Goal: Information Seeking & Learning: Find specific fact

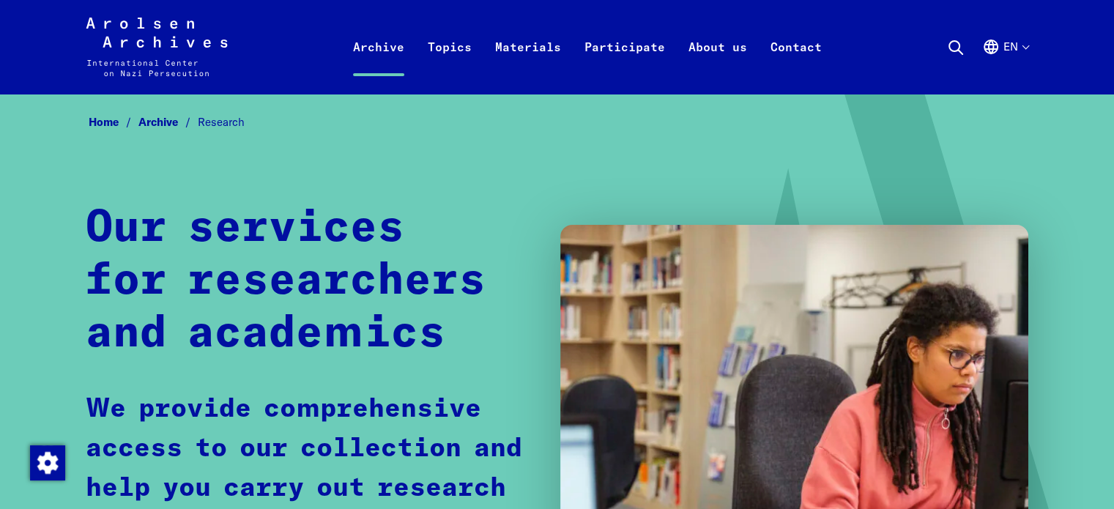
click at [489, 493] on p "We provide comprehensive access to our collection and help you carry out resear…" at bounding box center [309, 469] width 446 height 158
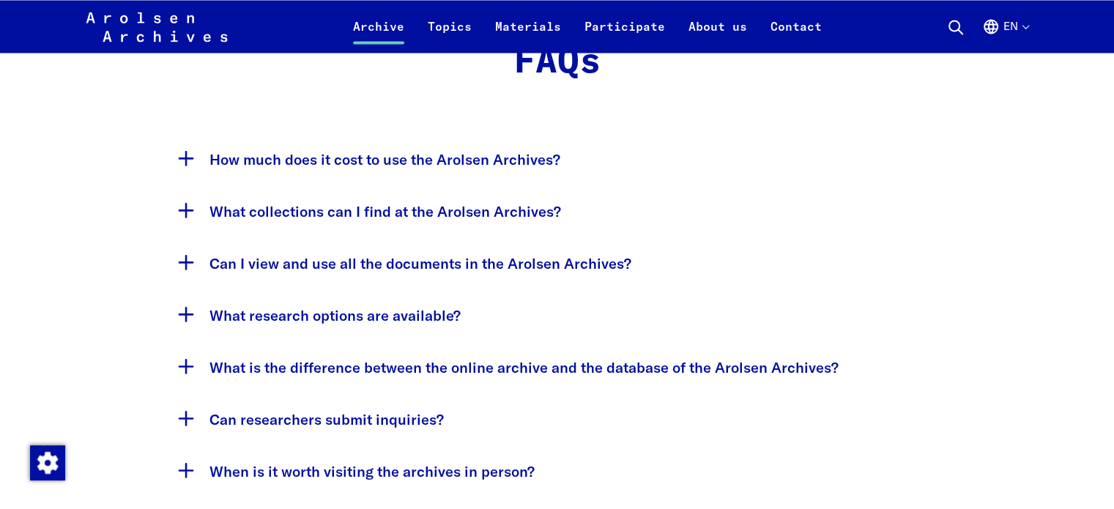
scroll to position [2806, 0]
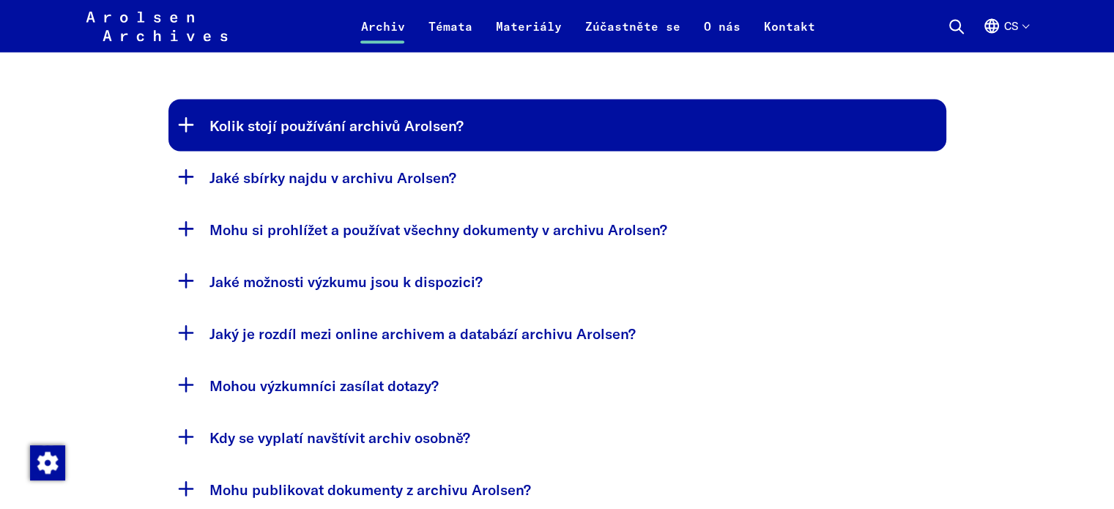
click at [413, 100] on button "Kolik stojí používání archivů Arolsen?" at bounding box center [558, 126] width 778 height 52
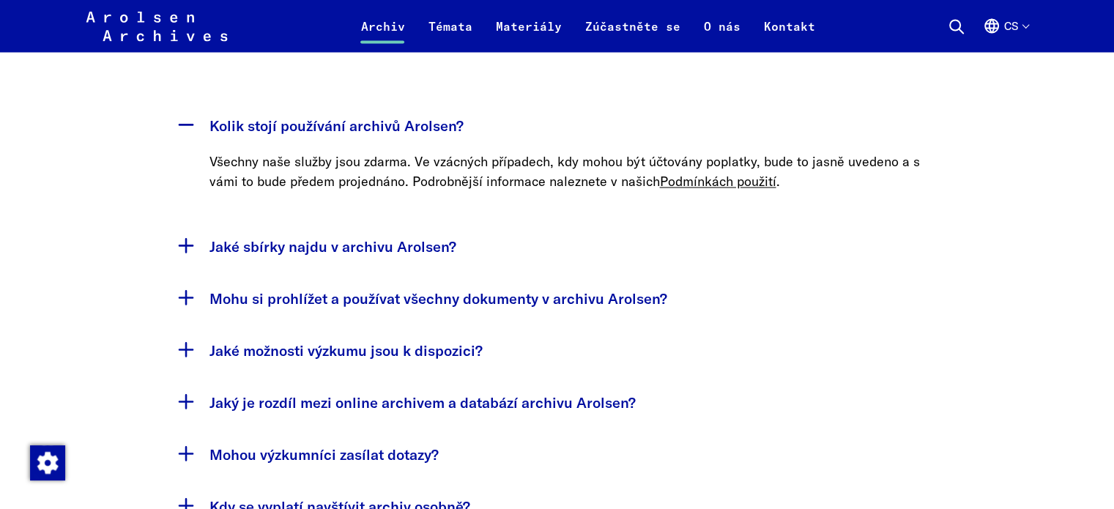
click at [396, 153] on font "Všechny naše služby jsou zdarma. Ve vzácných případech, kdy mohou být účtovány …" at bounding box center [565, 171] width 711 height 37
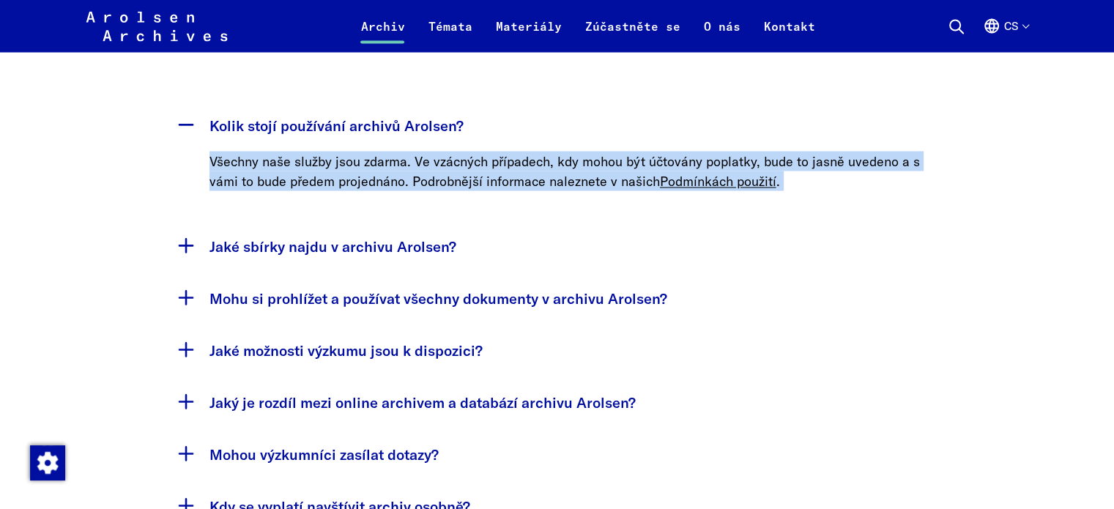
click at [396, 153] on font "Všechny naše služby jsou zdarma. Ve vzácných případech, kdy mohou být účtovány …" at bounding box center [565, 171] width 711 height 37
click at [330, 153] on font "Všechny naše služby jsou zdarma. Ve vzácných případech, kdy mohou být účtovány …" at bounding box center [565, 171] width 711 height 37
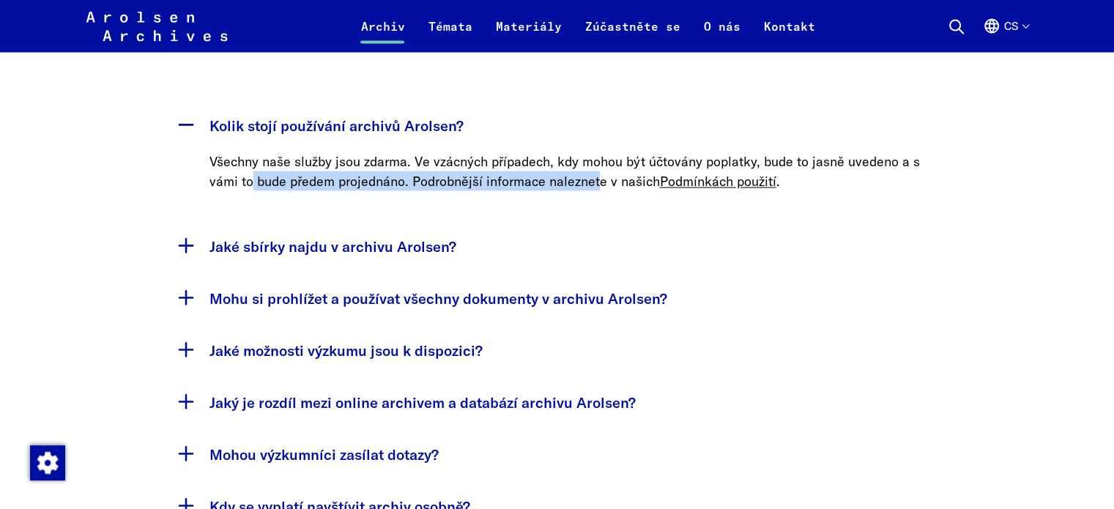
drag, startPoint x: 254, startPoint y: 119, endPoint x: 599, endPoint y: 122, distance: 345.8
click at [599, 153] on font "Všechny naše služby jsou zdarma. Ve vzácných případech, kdy mohou být účtovány …" at bounding box center [565, 171] width 711 height 37
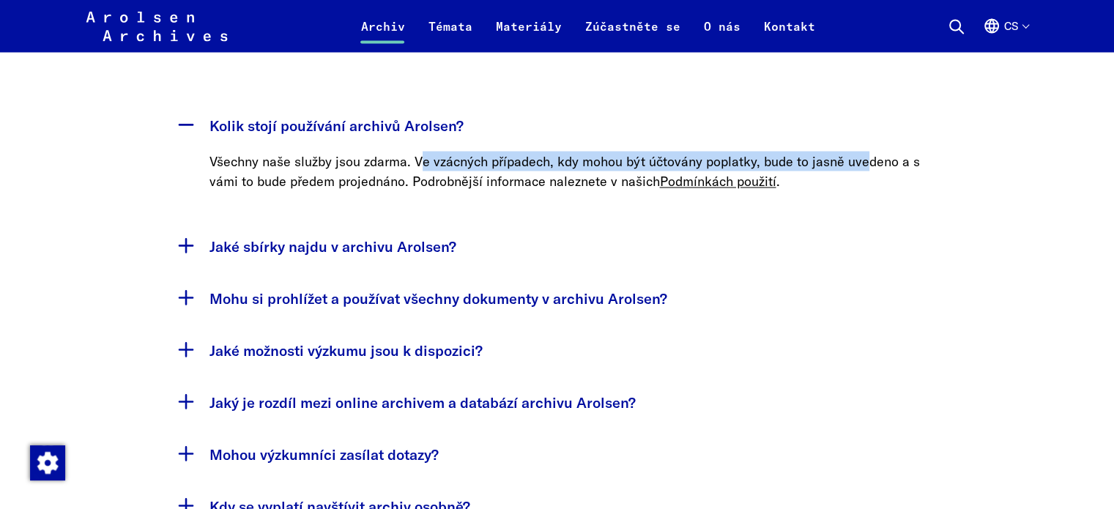
drag, startPoint x: 513, startPoint y: 100, endPoint x: 870, endPoint y: 100, distance: 357.6
click at [870, 153] on font "Všechny naše služby jsou zdarma. Ve vzácných případech, kdy mohou být účtovány …" at bounding box center [565, 171] width 711 height 37
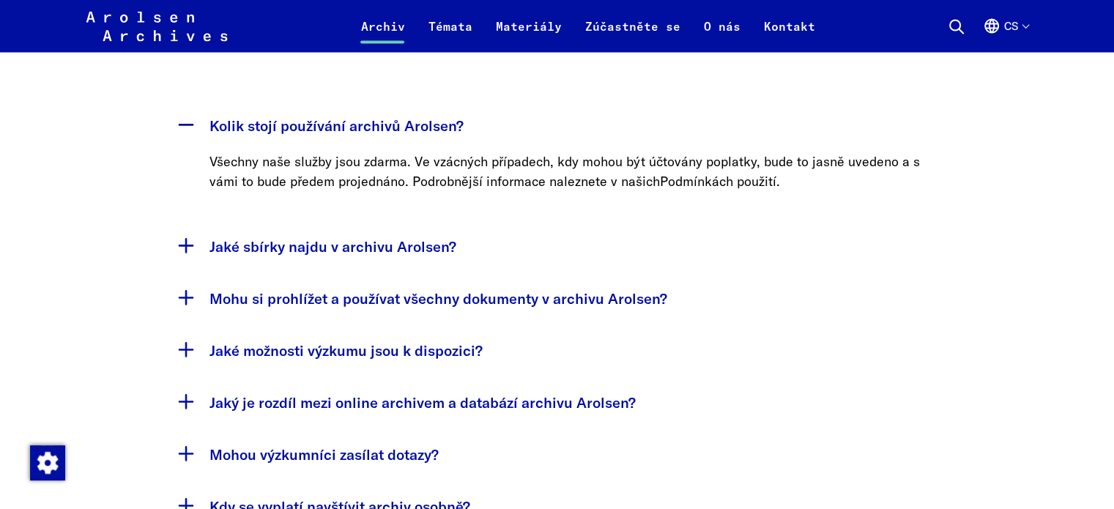
click at [740, 173] on font "Podmínkách použití" at bounding box center [718, 181] width 117 height 17
